Goal: Information Seeking & Learning: Check status

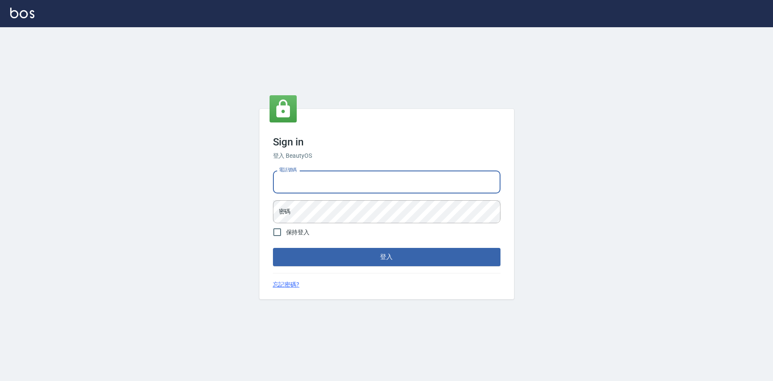
type input "0952958204"
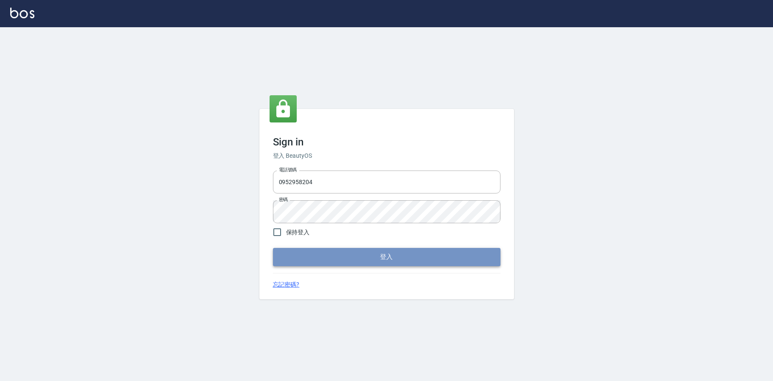
click at [386, 250] on button "登入" at bounding box center [387, 257] width 228 height 18
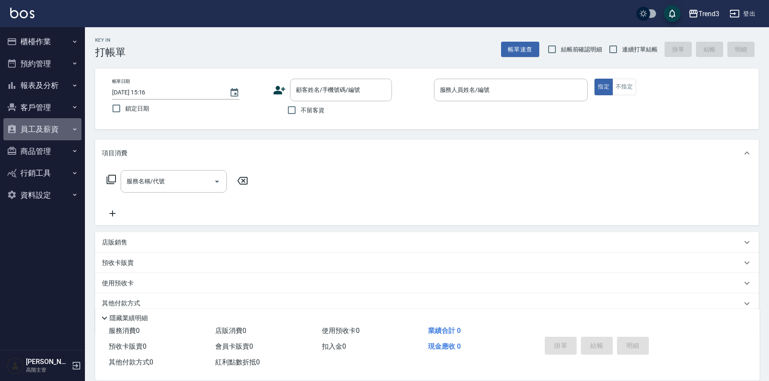
click at [67, 135] on button "員工及薪資" at bounding box center [42, 129] width 78 height 22
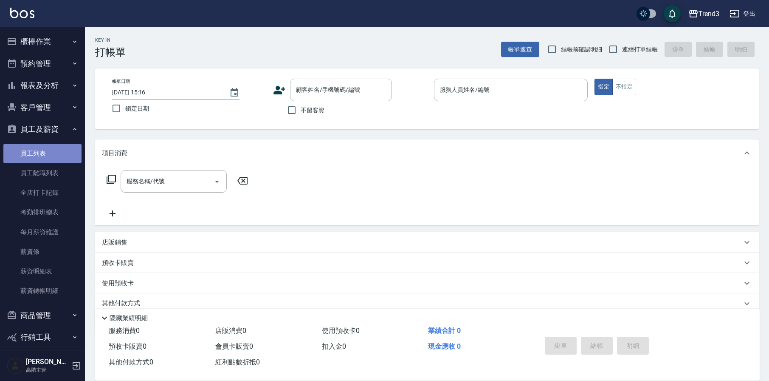
click at [60, 151] on link "員工列表" at bounding box center [42, 154] width 78 height 20
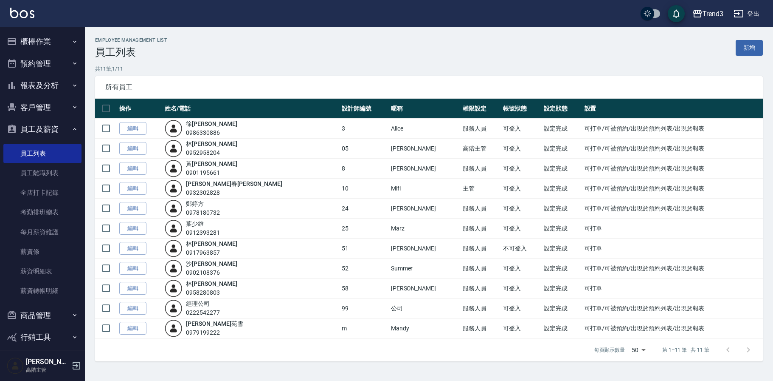
click at [58, 107] on button "客戶管理" at bounding box center [42, 107] width 78 height 22
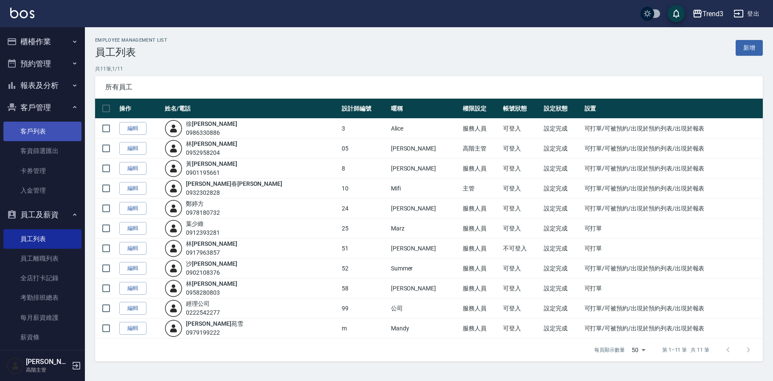
click at [45, 131] on link "客戶列表" at bounding box center [42, 131] width 78 height 20
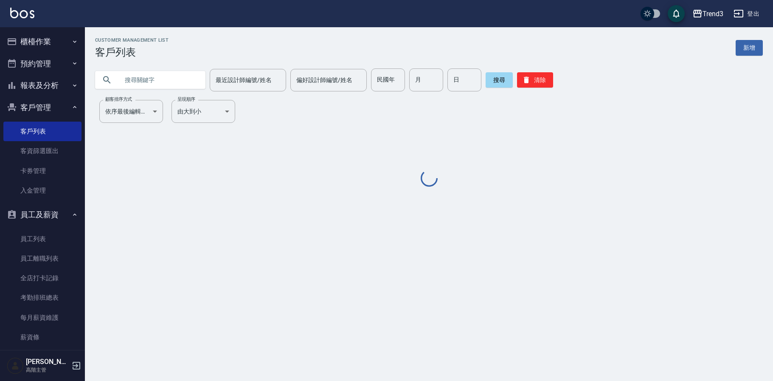
click at [155, 80] on input "text" at bounding box center [159, 79] width 80 height 23
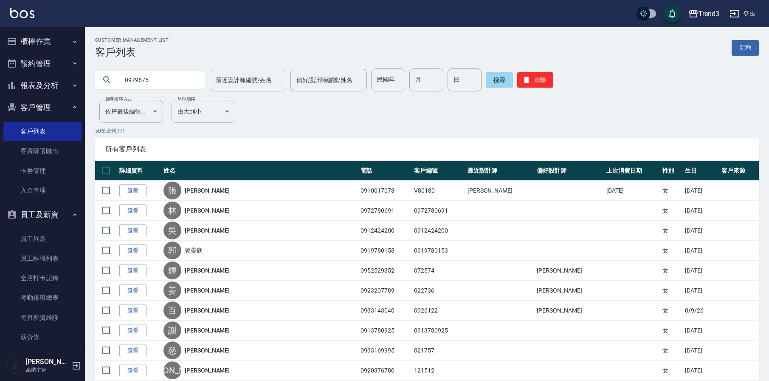
type input "0979675"
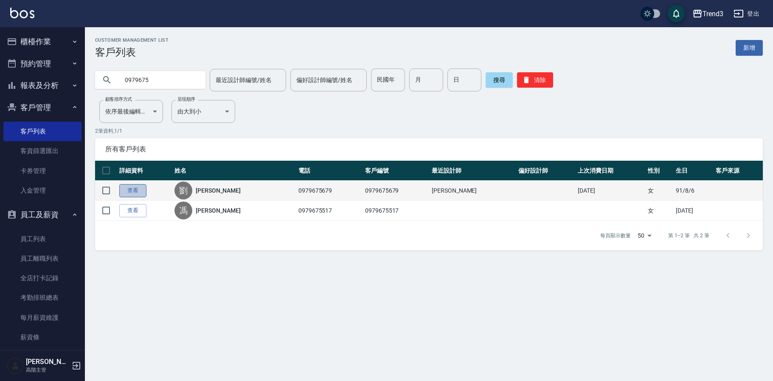
click at [130, 187] on link "查看" at bounding box center [132, 190] width 27 height 13
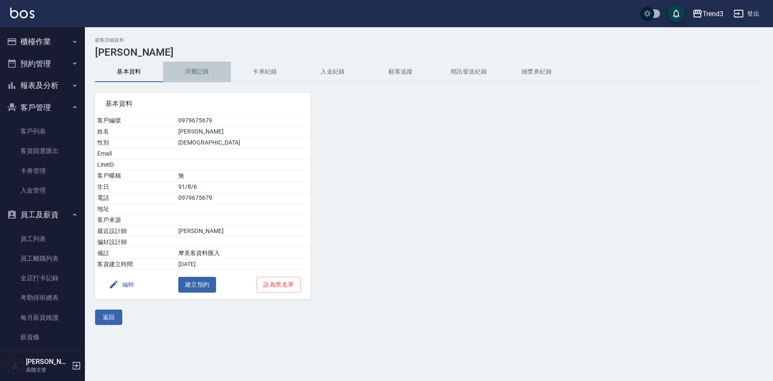
click at [203, 73] on button "消費記錄" at bounding box center [197, 72] width 68 height 20
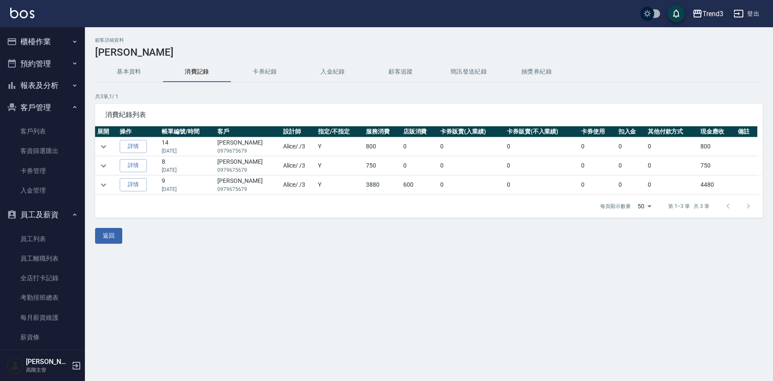
click at [112, 149] on td at bounding box center [106, 146] width 23 height 19
click at [104, 144] on icon "expand row" at bounding box center [104, 146] width 10 height 10
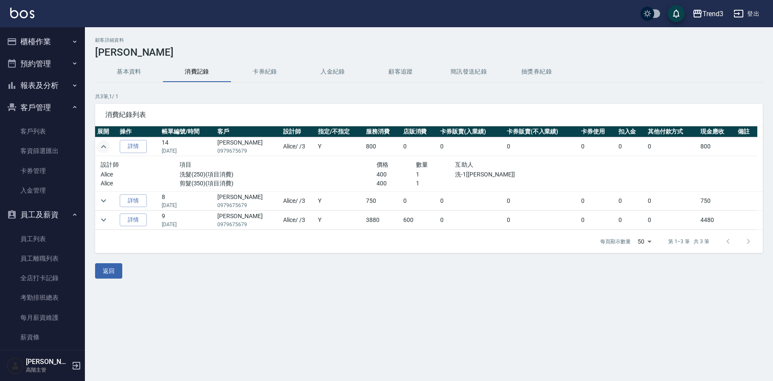
drag, startPoint x: 195, startPoint y: 149, endPoint x: 163, endPoint y: 150, distance: 31.9
click at [163, 150] on td "14 [DATE]" at bounding box center [188, 146] width 56 height 19
click at [201, 149] on p "[DATE]" at bounding box center [187, 151] width 51 height 8
click at [107, 201] on icon "expand row" at bounding box center [104, 200] width 10 height 10
